Goal: Answer question/provide support

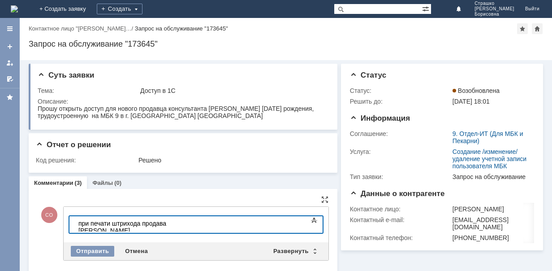
click at [160, 221] on div "​при печати штрихода продава [PERSON_NAME]" at bounding box center [141, 227] width 127 height 14
click at [206, 222] on div "при печати штрихода продацва Захаровой" at bounding box center [141, 223] width 127 height 7
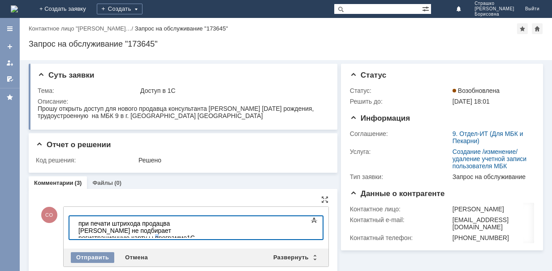
click at [150, 230] on div "при печати штрихода продацва [PERSON_NAME] не подбирает регистрационную карту ы…" at bounding box center [141, 231] width 127 height 22
click at [160, 224] on div "при печати штрихода продацва [PERSON_NAME] не подбирает регистрационную карту п…" at bounding box center [141, 231] width 127 height 22
click at [169, 222] on div "при печати штрихода продавцва [PERSON_NAME] не подбирает регистрационную карту …" at bounding box center [141, 231] width 127 height 22
click at [148, 230] on div "при печати штрихода продавца [PERSON_NAME] не подбирает регистрационную карту п…" at bounding box center [141, 231] width 127 height 22
click at [187, 230] on div "при печати штрихода продавца [PERSON_NAME] не подбирает регистрационную карту в…" at bounding box center [141, 231] width 127 height 22
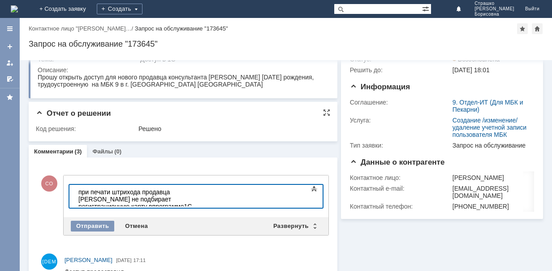
scroll to position [45, 0]
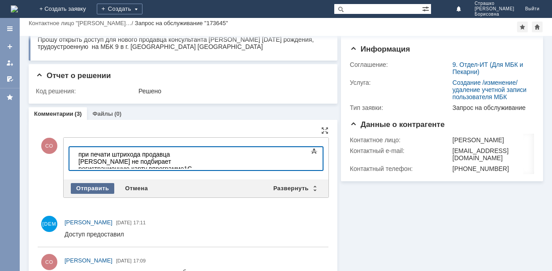
click at [101, 187] on div "Отправить" at bounding box center [92, 188] width 43 height 11
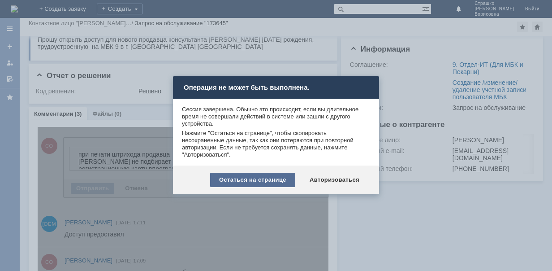
click at [252, 180] on div "Остаться на странице" at bounding box center [252, 180] width 85 height 14
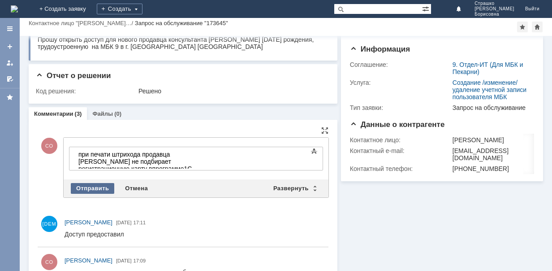
click at [98, 186] on div "Отправить" at bounding box center [92, 188] width 43 height 11
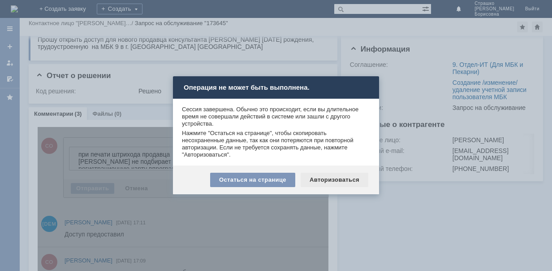
click at [343, 179] on div "Авторизоваться" at bounding box center [335, 180] width 68 height 14
